Goal: Task Accomplishment & Management: Complete application form

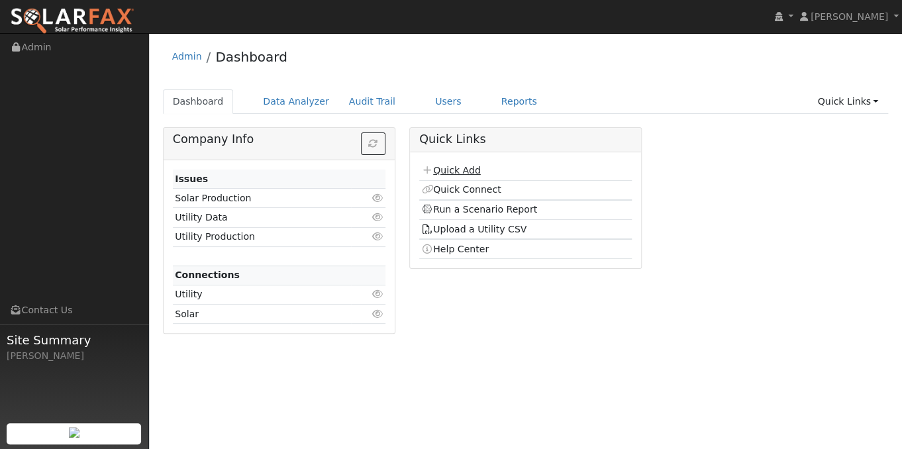
click at [468, 169] on link "Quick Add" at bounding box center [450, 170] width 59 height 11
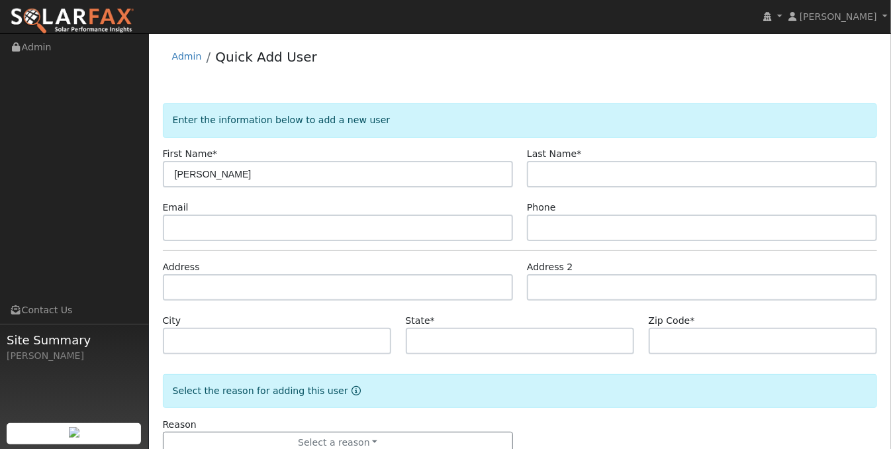
type input "[PERSON_NAME]"
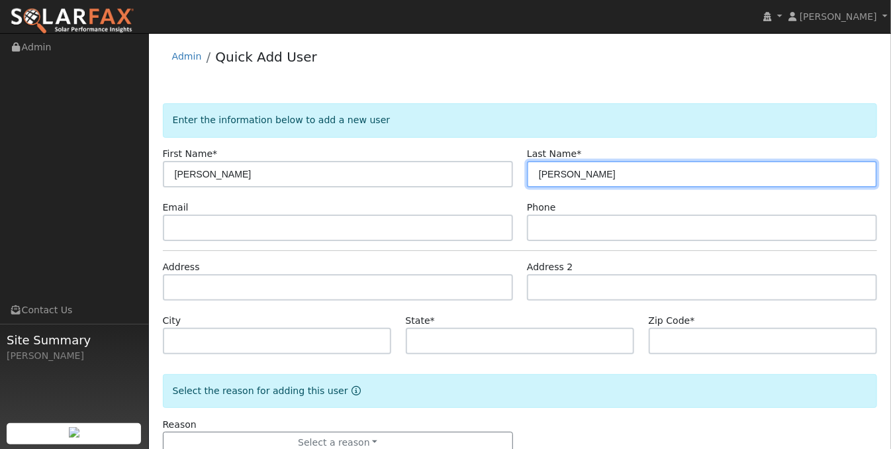
type input "[PERSON_NAME]"
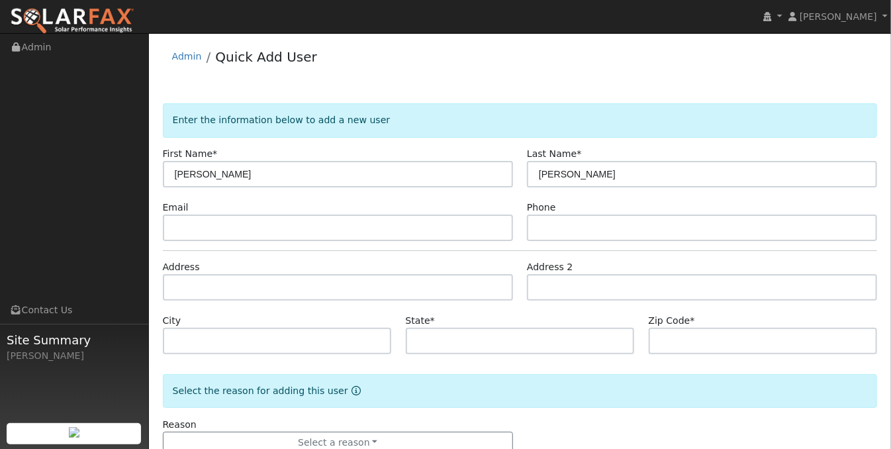
click at [790, 70] on div "Admin Quick Add User" at bounding box center [520, 60] width 715 height 40
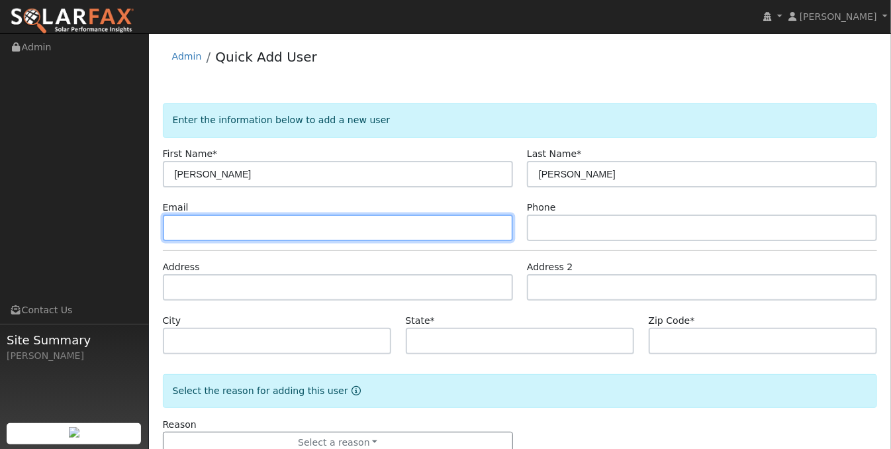
click at [219, 222] on input "text" at bounding box center [338, 227] width 350 height 26
paste input "[EMAIL_ADDRESS][DOMAIN_NAME]"
type input "[EMAIL_ADDRESS][DOMAIN_NAME]"
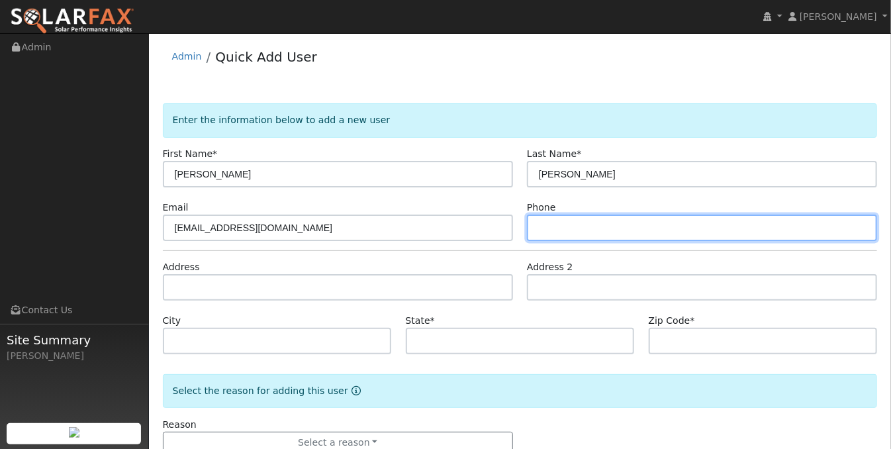
click at [601, 226] on input "text" at bounding box center [702, 227] width 350 height 26
type input "970-568-6187"
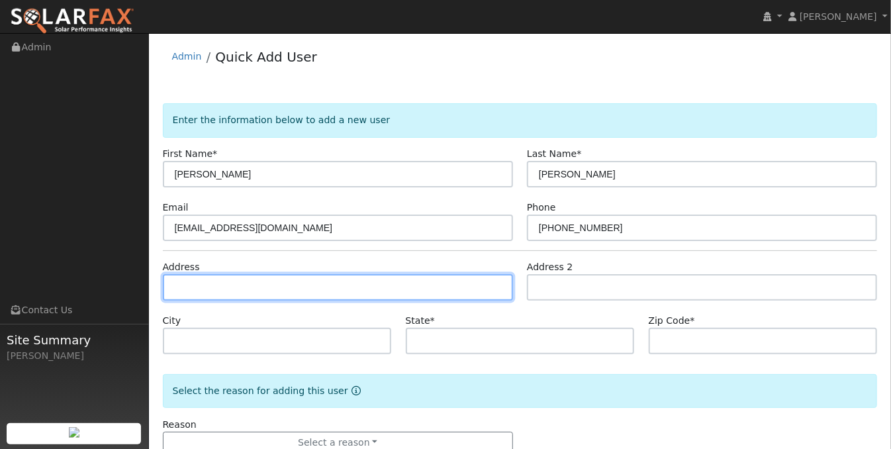
click at [241, 282] on input "text" at bounding box center [338, 287] width 350 height 26
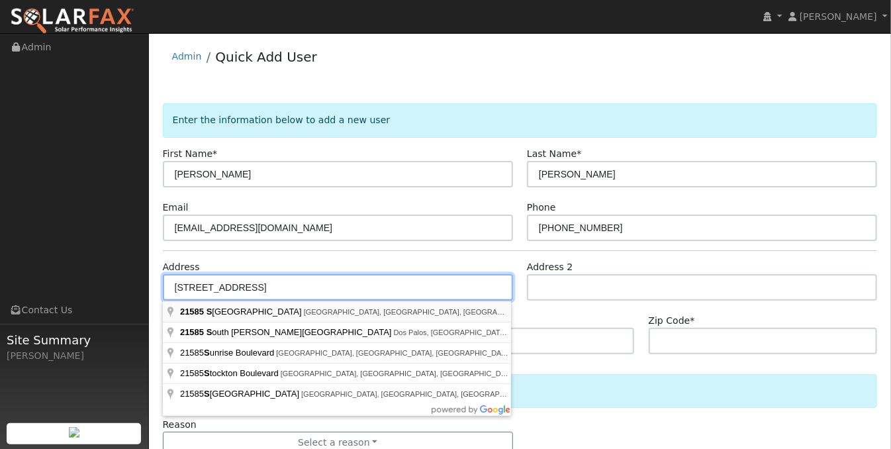
type input "21585 Salt Creek Road"
type input "Grass Valley"
type input "CA"
type input "95949"
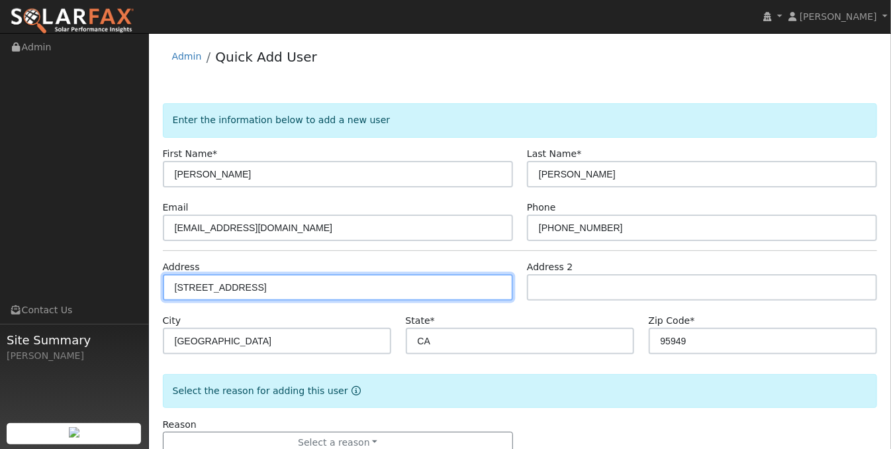
scroll to position [37, 0]
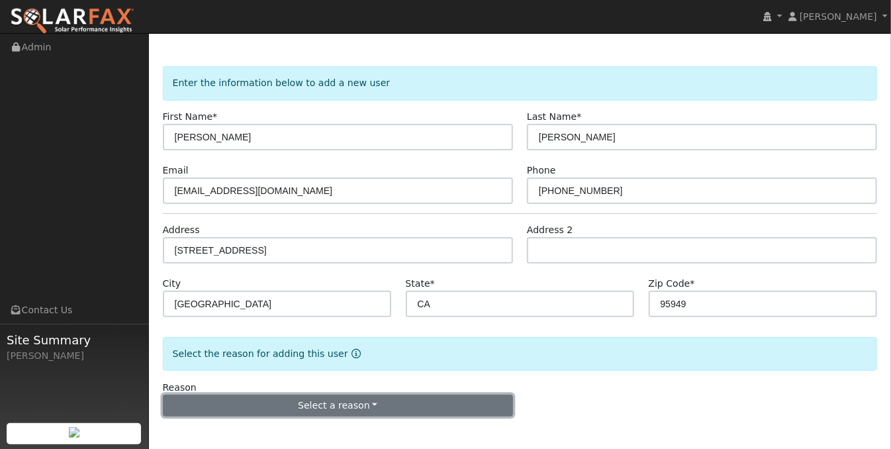
click at [268, 410] on button "Select a reason" at bounding box center [338, 406] width 350 height 23
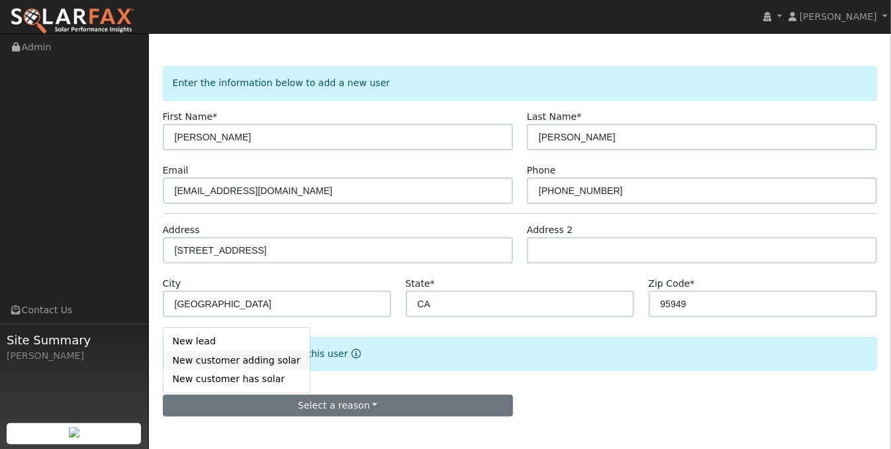
click at [269, 357] on link "New customer adding solar" at bounding box center [236, 360] width 146 height 19
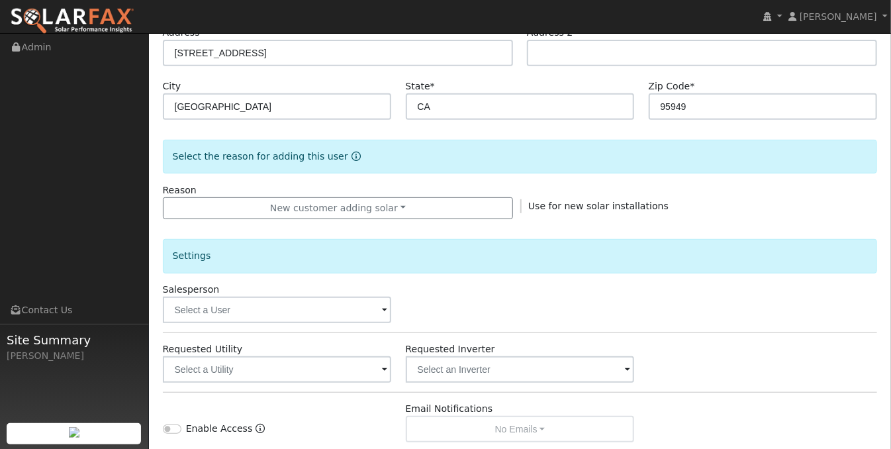
scroll to position [236, 0]
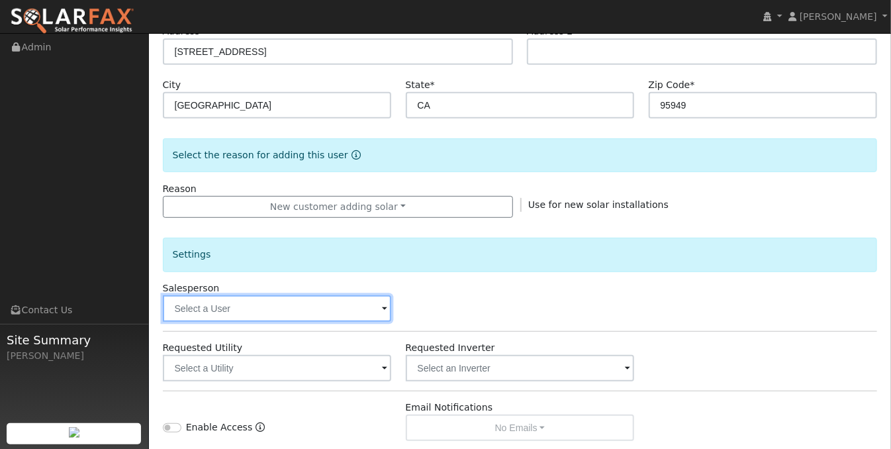
click at [284, 307] on input "text" at bounding box center [277, 308] width 229 height 26
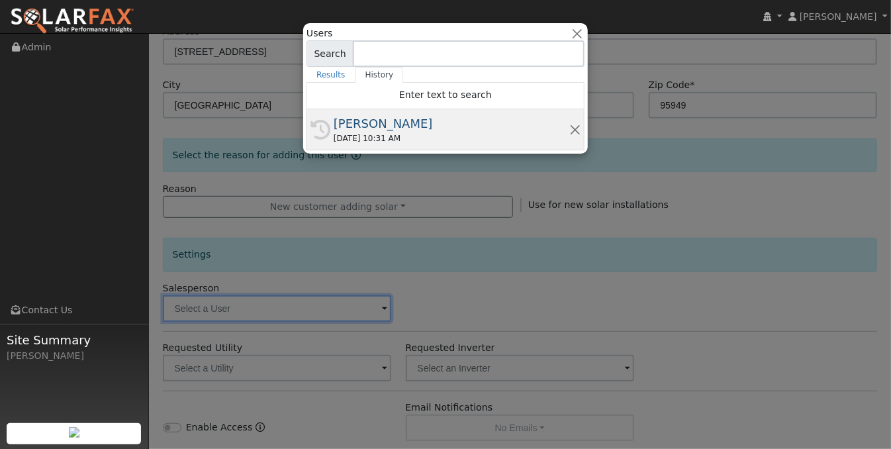
click at [376, 125] on div "[PERSON_NAME]" at bounding box center [452, 124] width 236 height 18
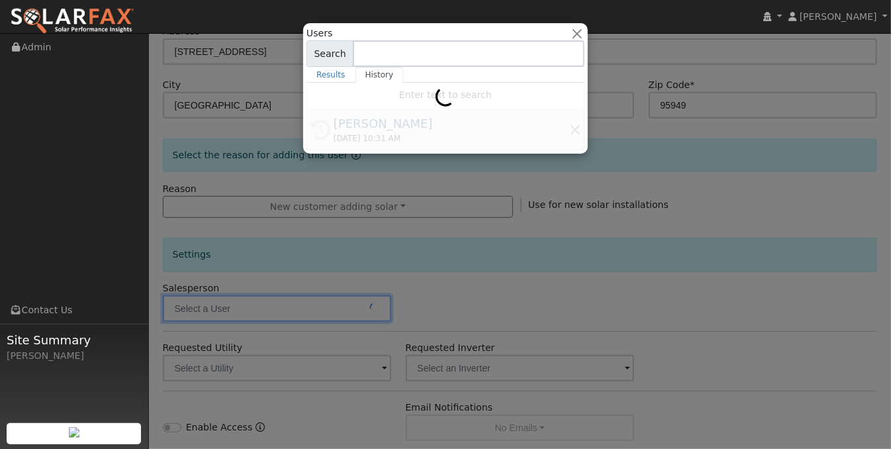
type input "[PERSON_NAME]"
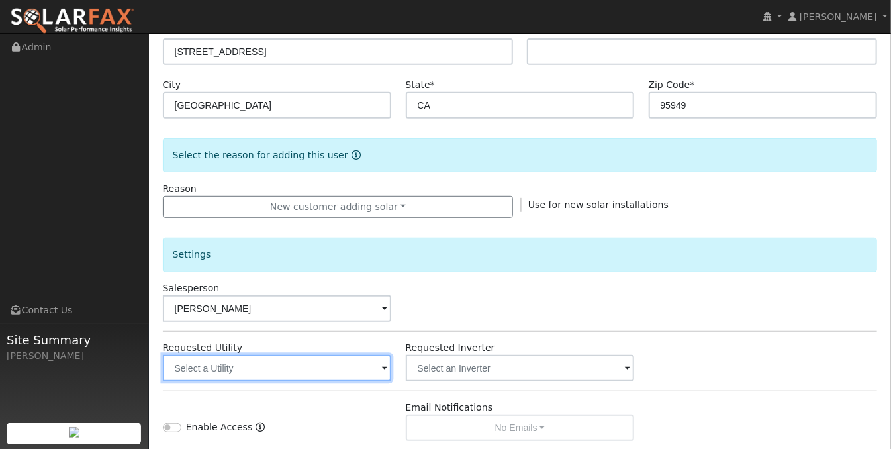
click at [380, 371] on input "text" at bounding box center [277, 368] width 229 height 26
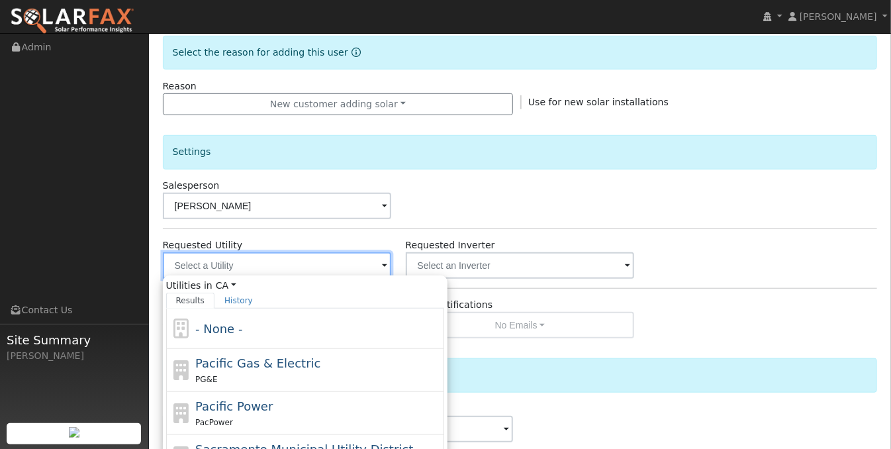
scroll to position [368, 0]
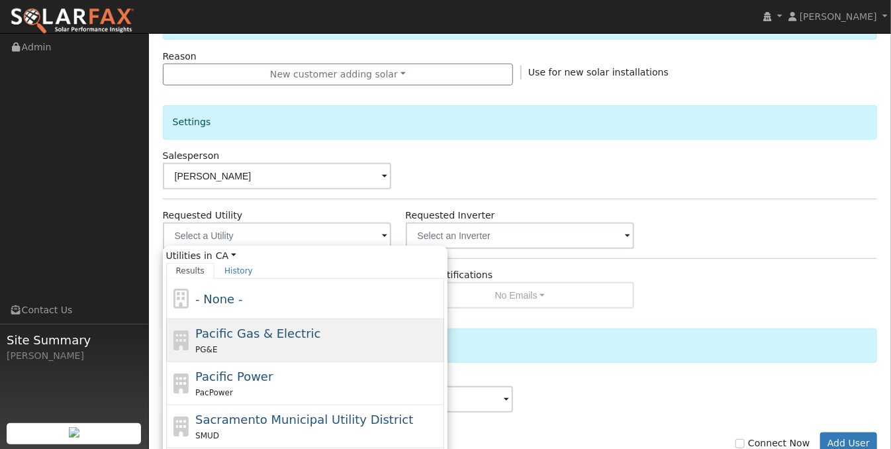
click at [358, 332] on div "Pacific Gas & Electric PG&E" at bounding box center [318, 340] width 246 height 32
type input "Pacific Gas & Electric"
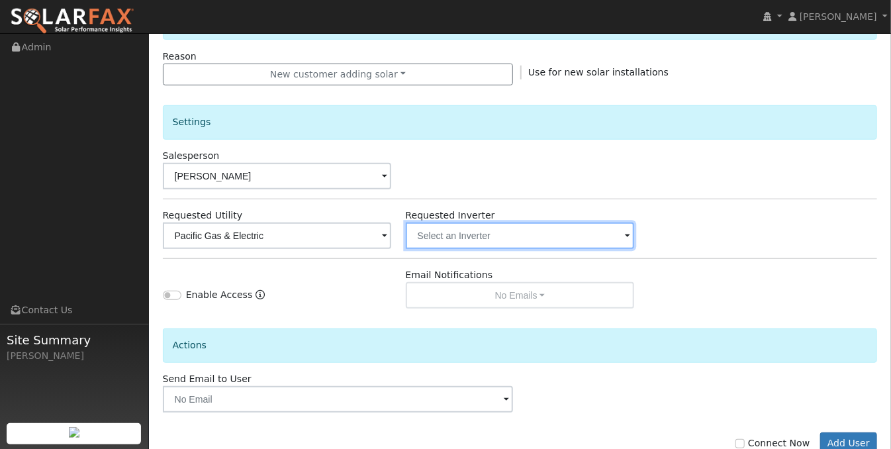
click at [522, 239] on input "text" at bounding box center [520, 235] width 229 height 26
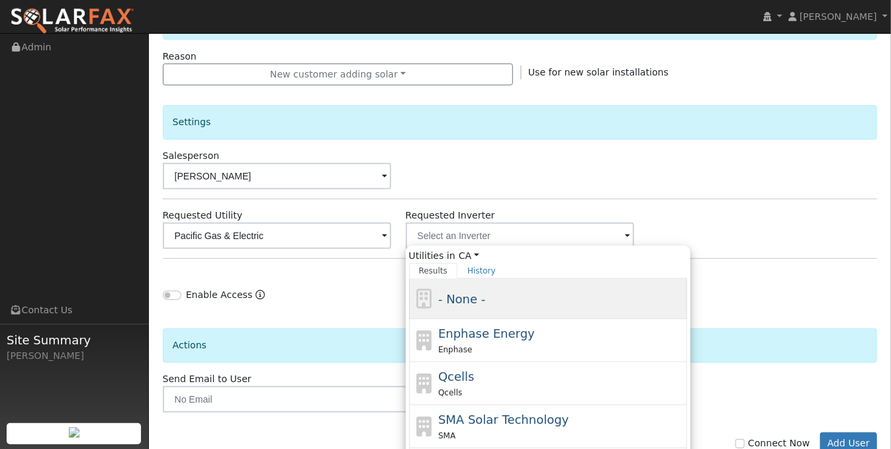
click at [518, 299] on div "- None -" at bounding box center [561, 299] width 246 height 18
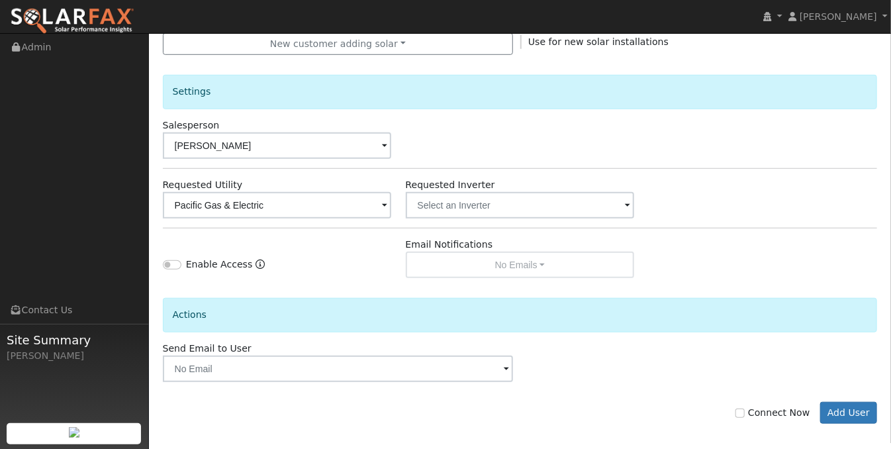
scroll to position [405, 0]
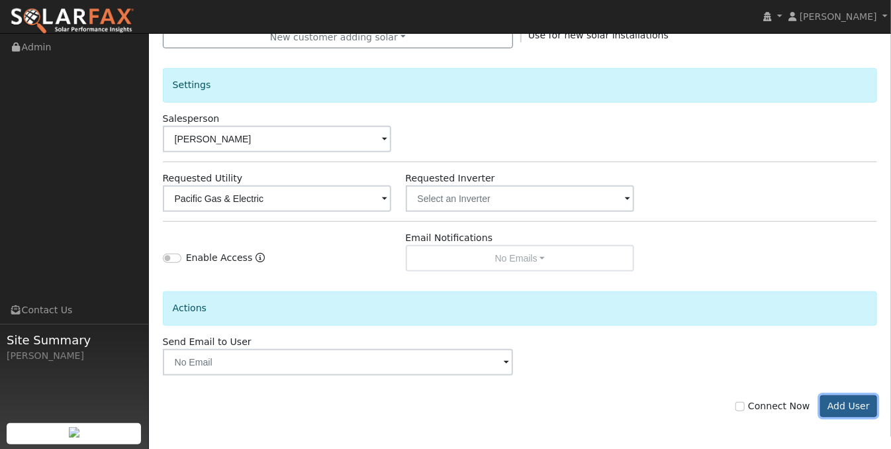
click at [825, 397] on button "Add User" at bounding box center [849, 406] width 58 height 23
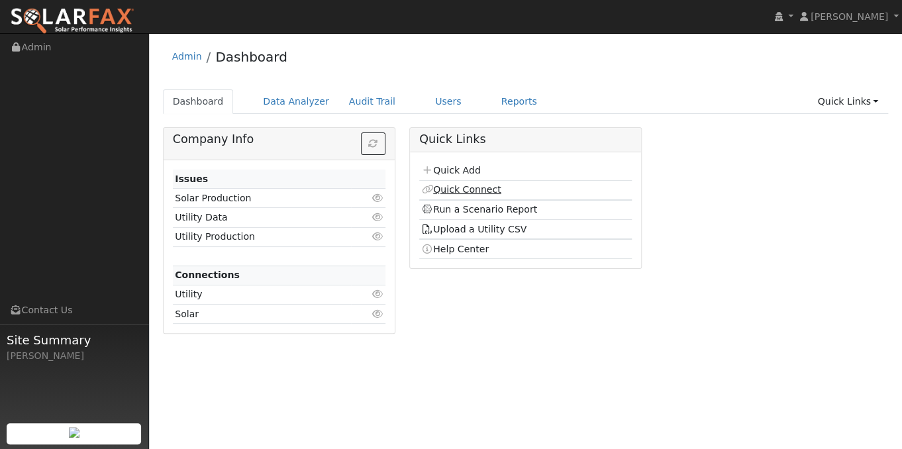
click at [492, 193] on link "Quick Connect" at bounding box center [460, 189] width 79 height 11
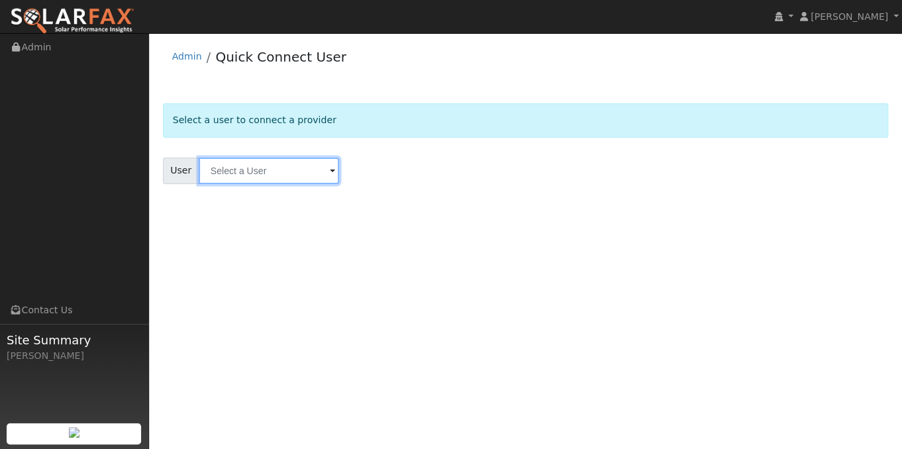
click at [312, 173] on input "text" at bounding box center [269, 171] width 140 height 26
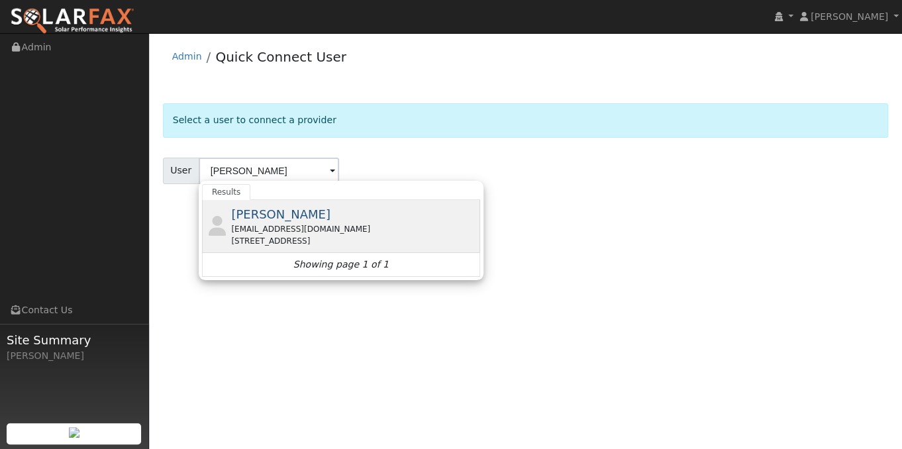
click at [256, 224] on div "[EMAIL_ADDRESS][DOMAIN_NAME]" at bounding box center [354, 229] width 246 height 12
type input "[PERSON_NAME]"
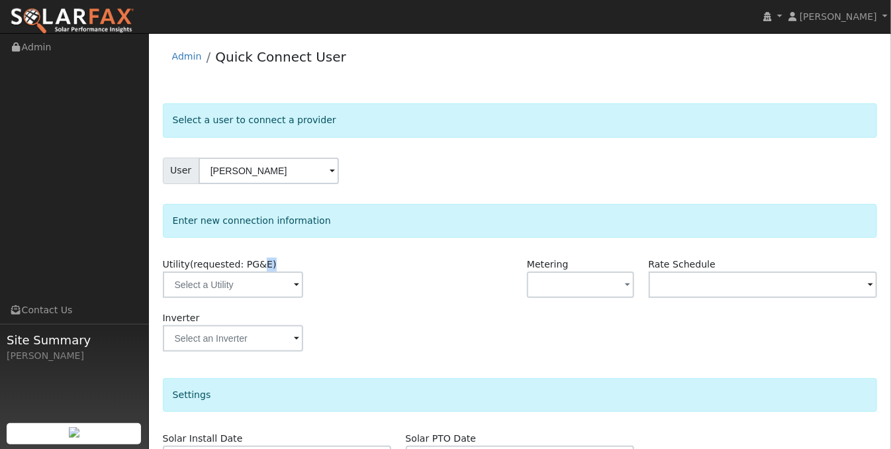
click at [256, 271] on div "Utility (requested: PG&E)" at bounding box center [277, 284] width 243 height 54
click at [262, 279] on input "text" at bounding box center [233, 284] width 140 height 26
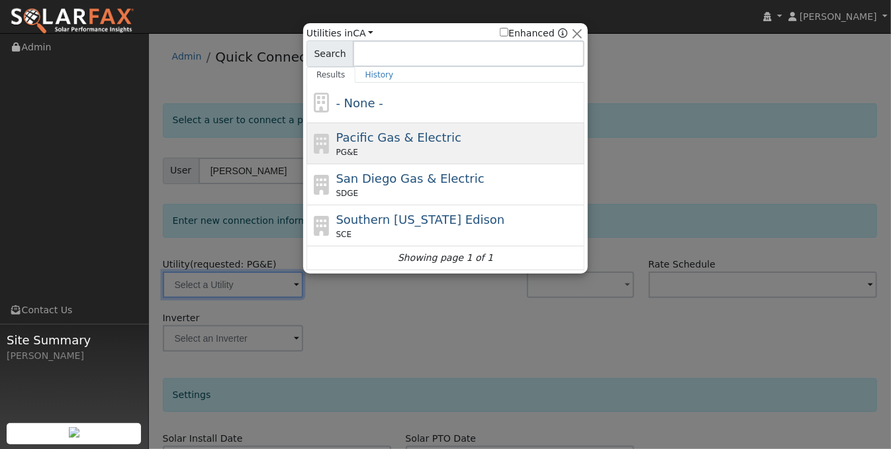
click at [455, 147] on div "PG&E" at bounding box center [459, 152] width 246 height 12
type input "PG&E"
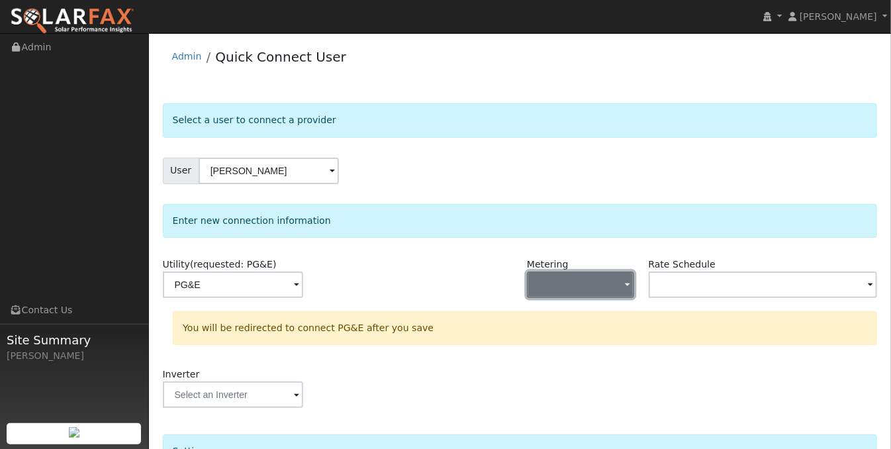
click at [618, 277] on button "button" at bounding box center [580, 284] width 107 height 26
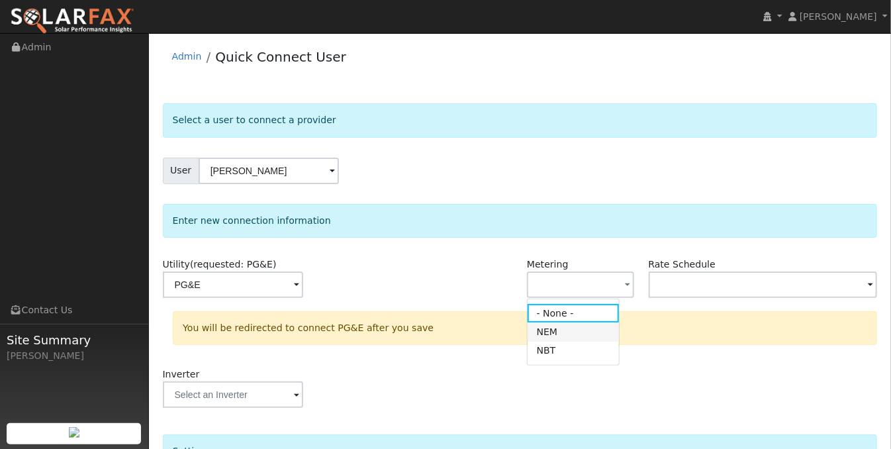
click at [610, 334] on link "NEM" at bounding box center [574, 331] width 92 height 19
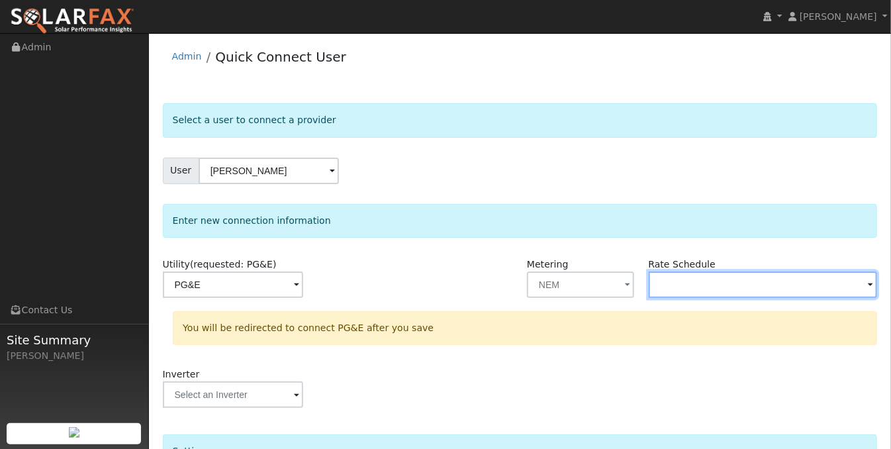
click at [683, 287] on input "text" at bounding box center [763, 284] width 229 height 26
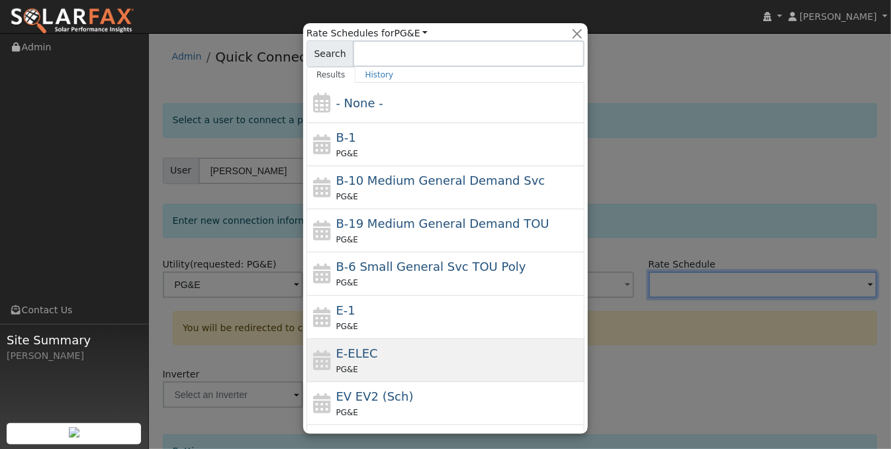
click at [482, 344] on div "E-ELEC PG&E" at bounding box center [459, 360] width 246 height 32
type input "E-ELEC"
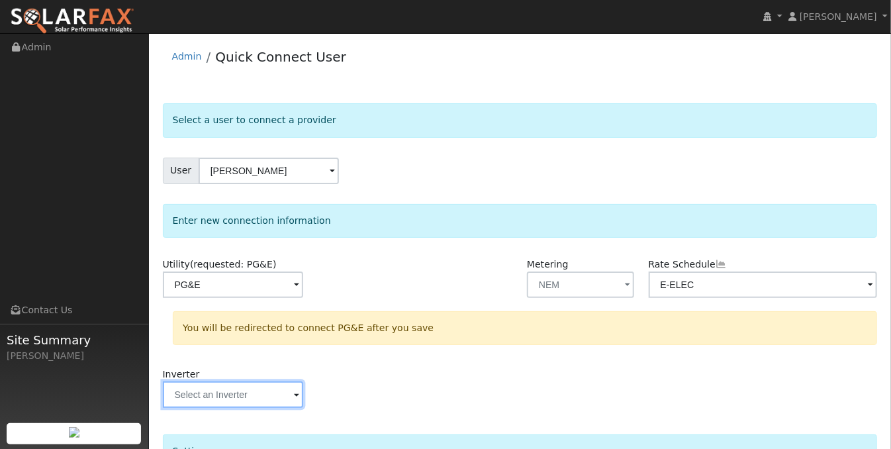
click at [228, 398] on input "text" at bounding box center [233, 394] width 140 height 26
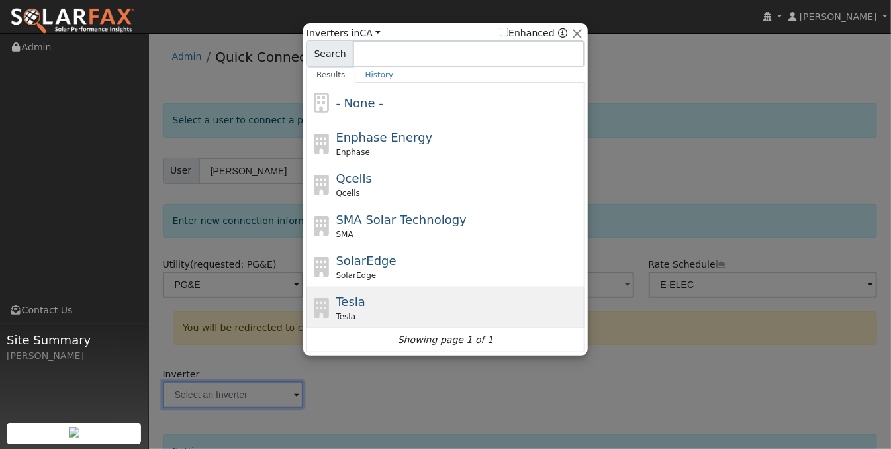
click at [387, 308] on div "Tesla Tesla" at bounding box center [459, 308] width 246 height 30
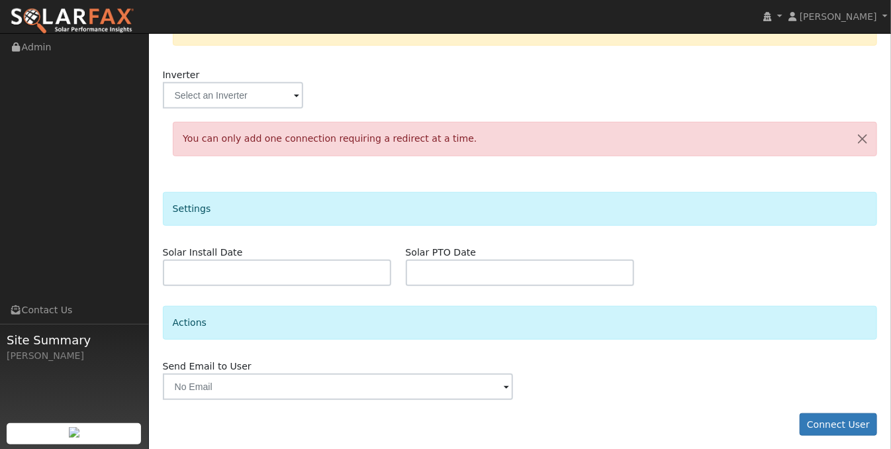
scroll to position [304, 0]
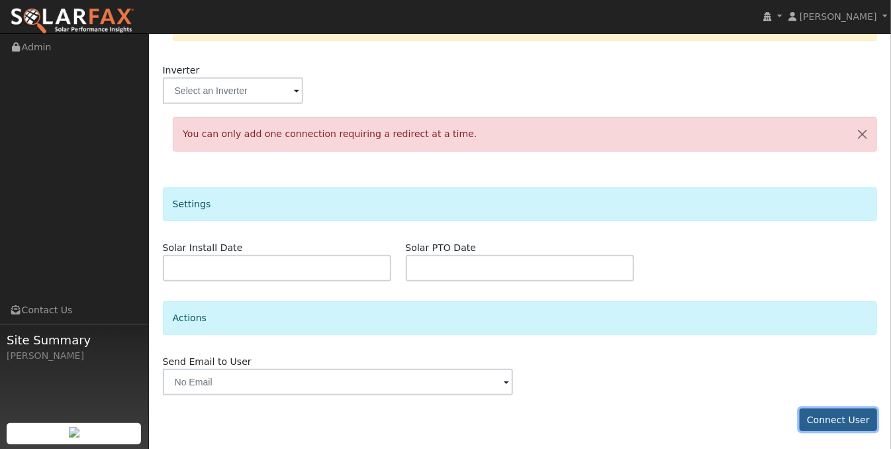
click at [831, 417] on button "Connect User" at bounding box center [839, 419] width 78 height 23
